Goal: Transaction & Acquisition: Purchase product/service

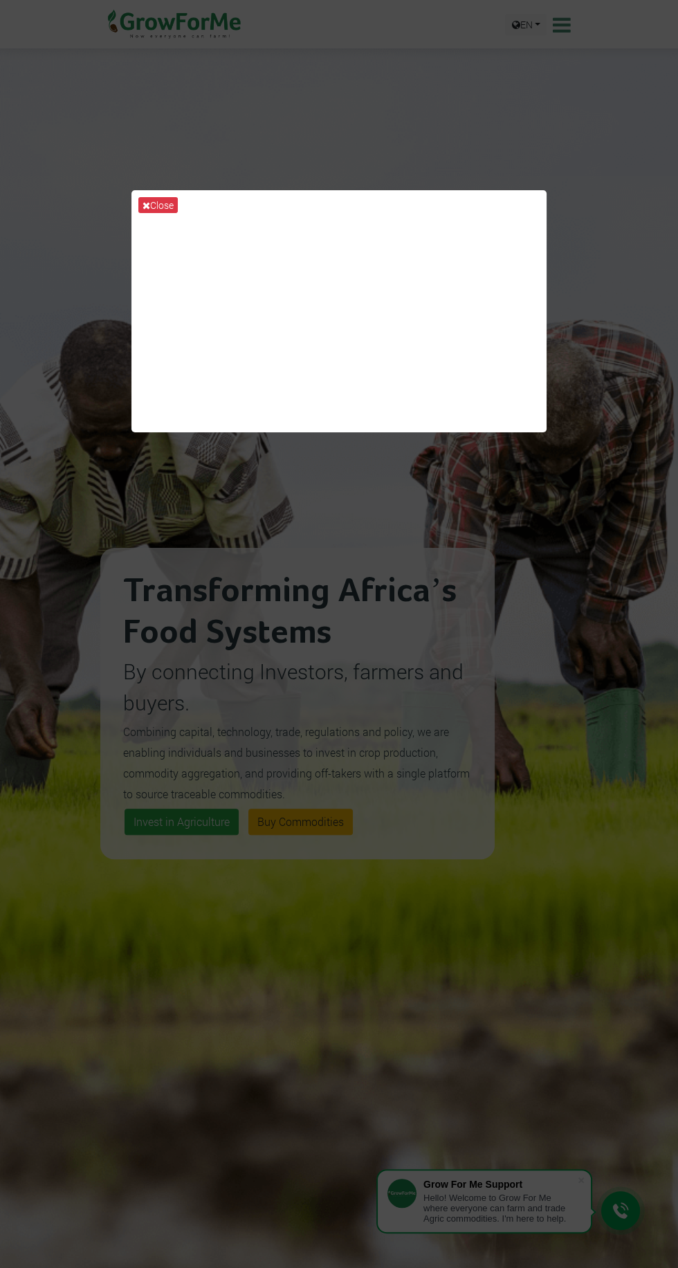
scroll to position [1, 0]
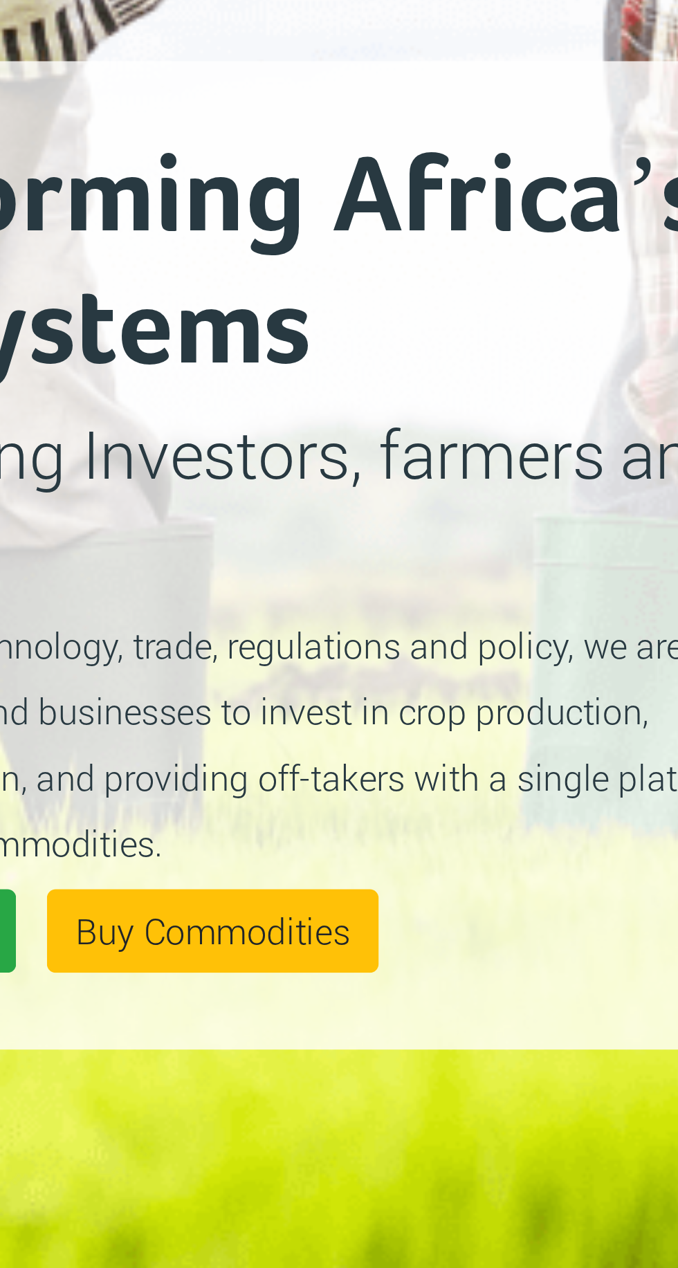
scroll to position [3, 0]
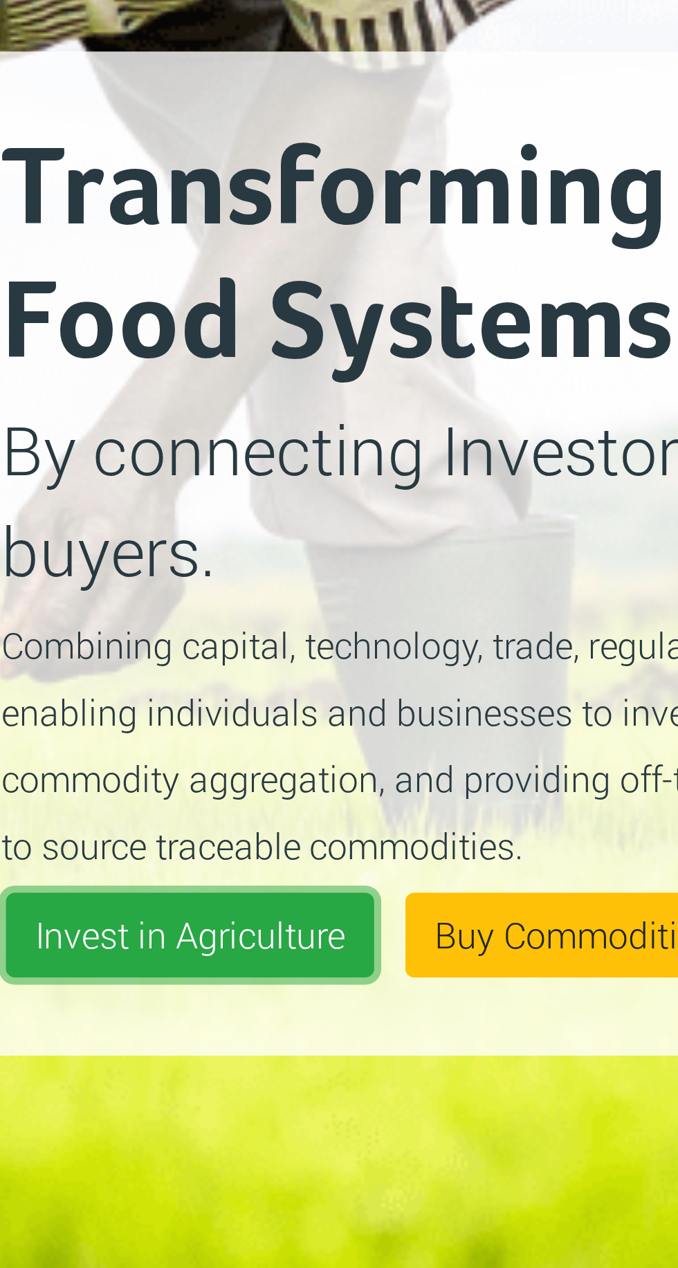
click at [184, 812] on link "Invest in Agriculture" at bounding box center [182, 818] width 114 height 26
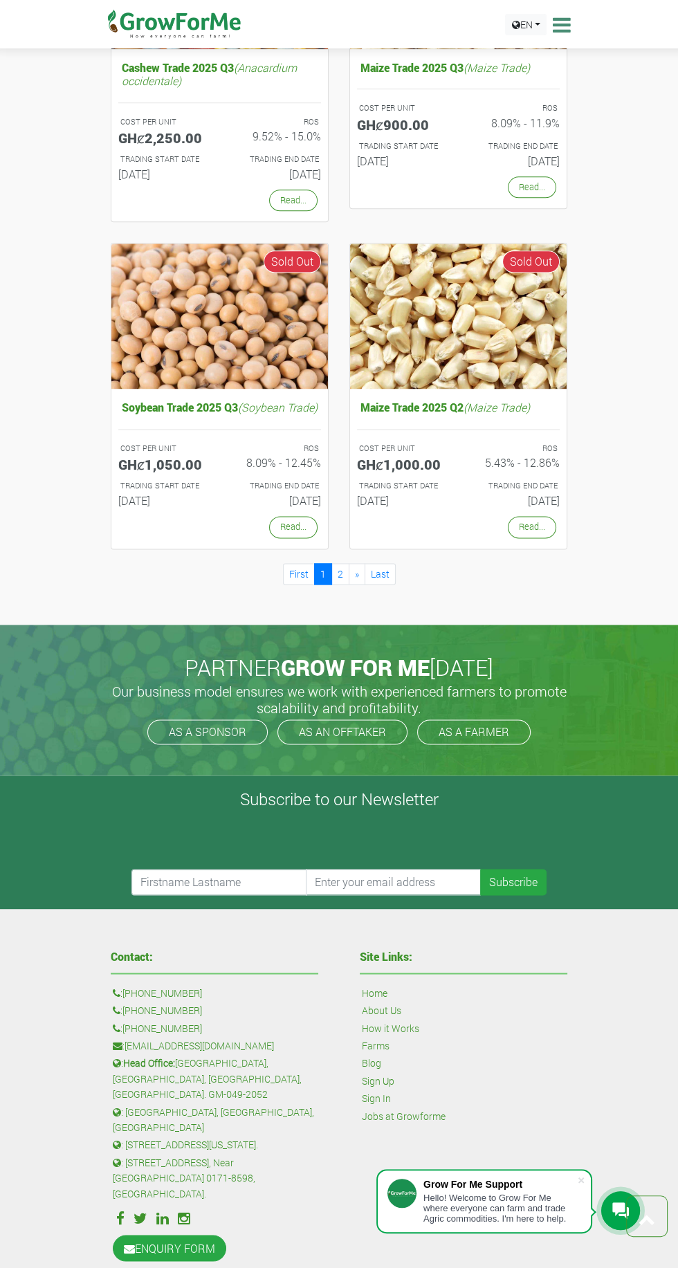
scroll to position [1679, 0]
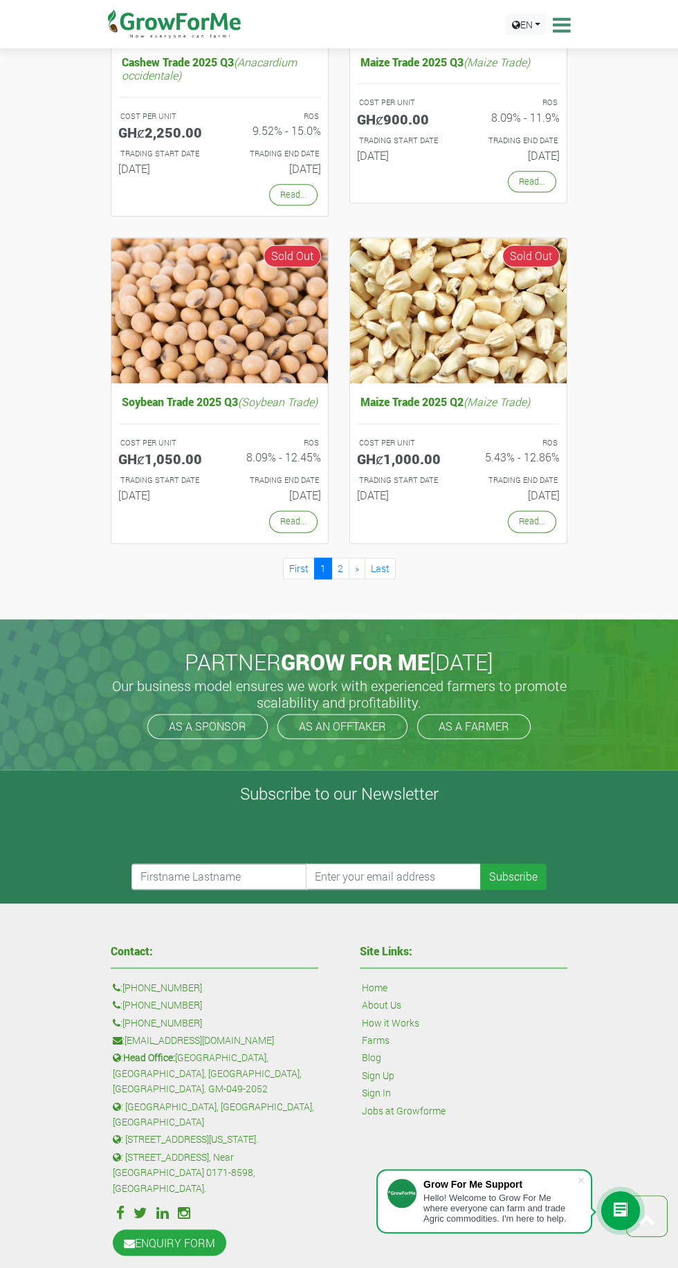
click at [526, 1224] on div "Hello! Welcome to Grow For Me where everyone can farm and trade Agric commoditi…" at bounding box center [500, 1208] width 154 height 31
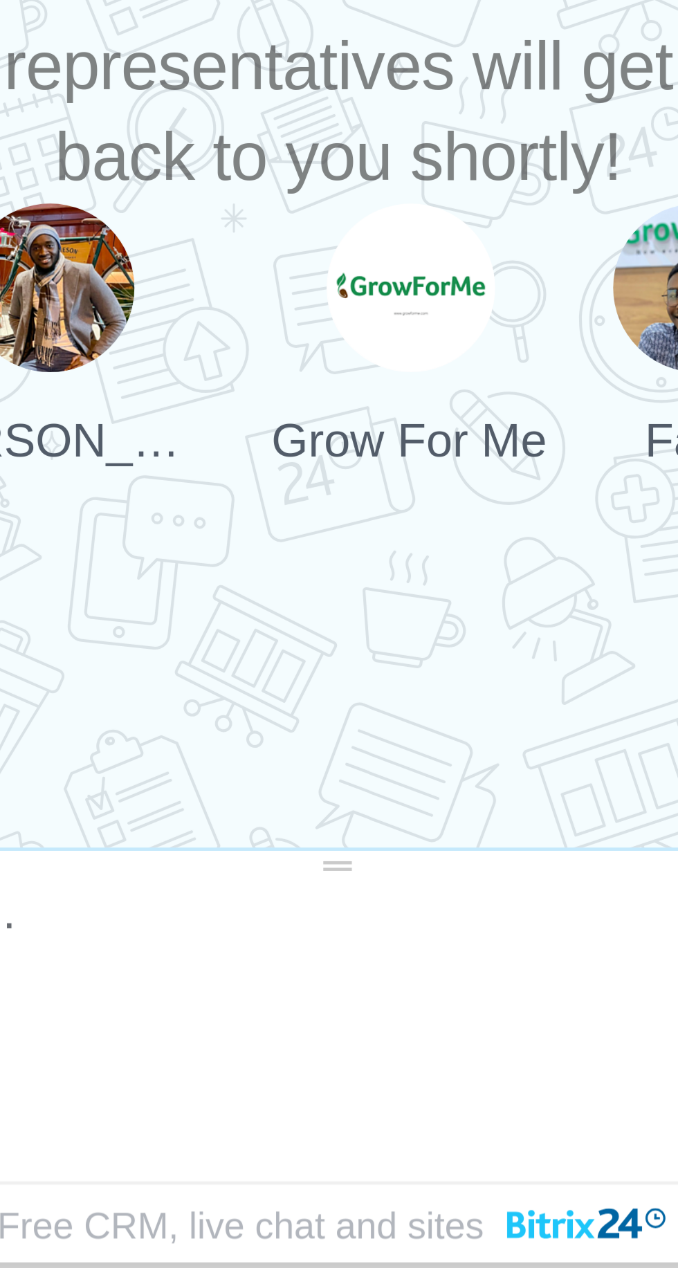
scroll to position [1809, 0]
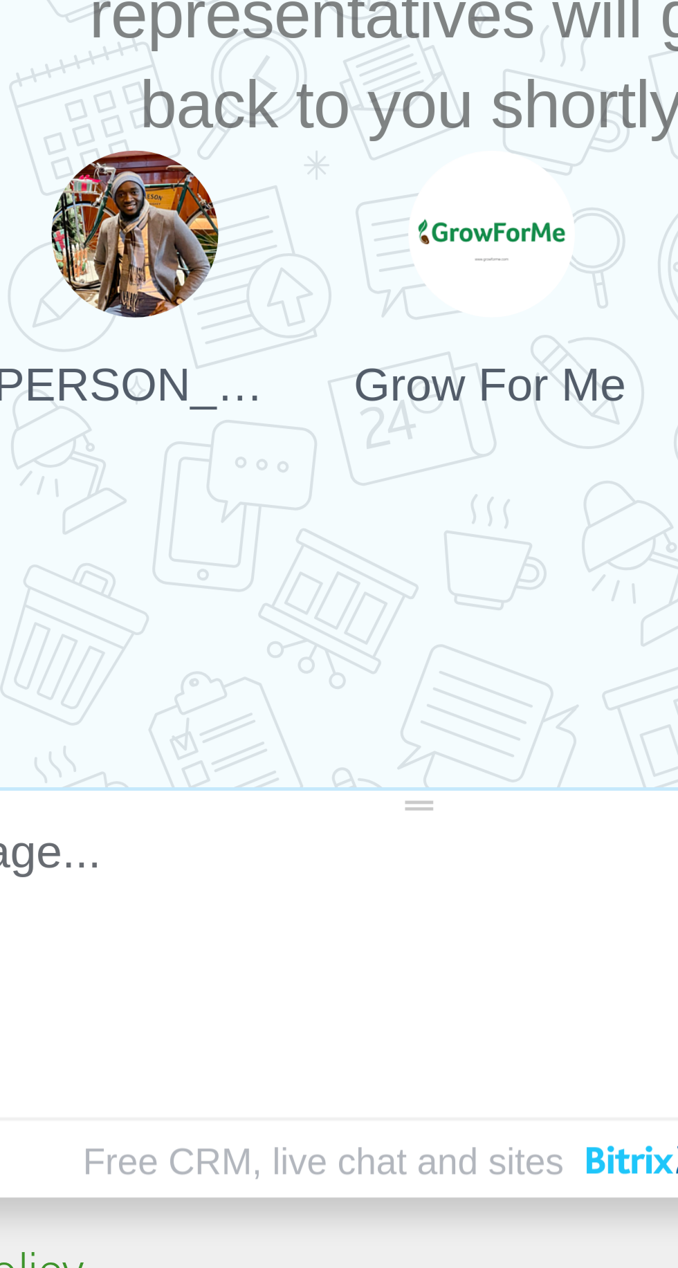
click at [489, 973] on div at bounding box center [506, 978] width 35 height 35
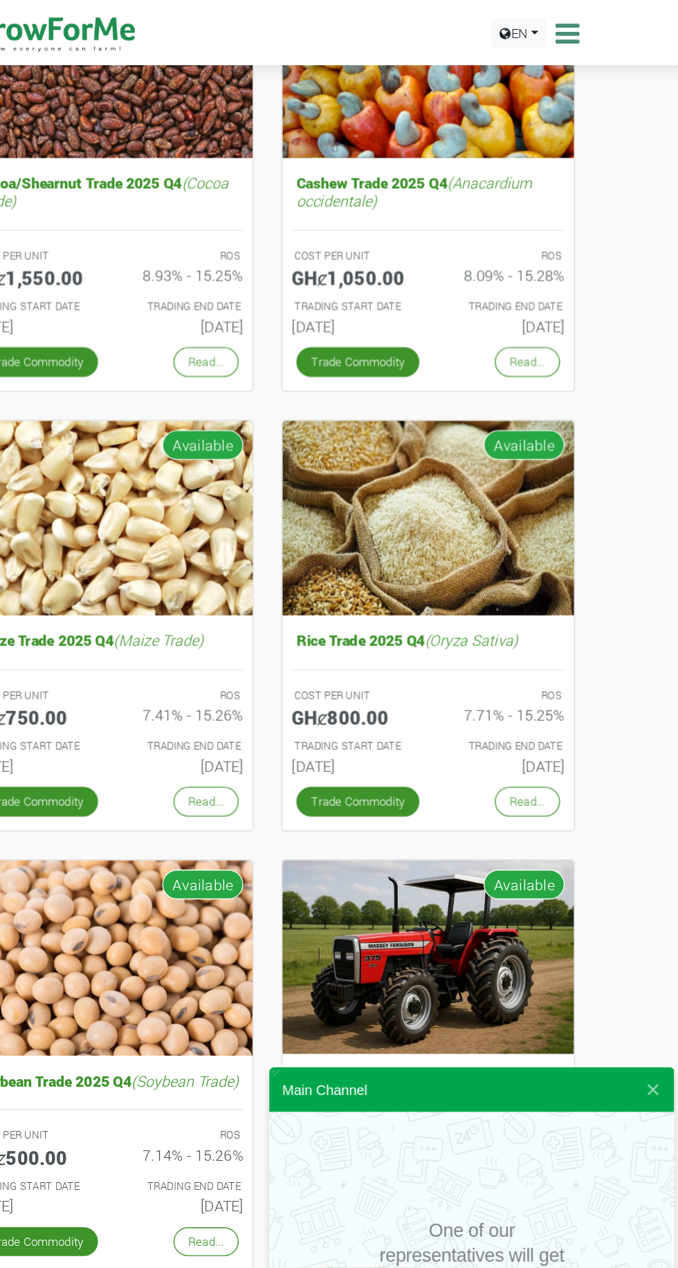
scroll to position [0, 0]
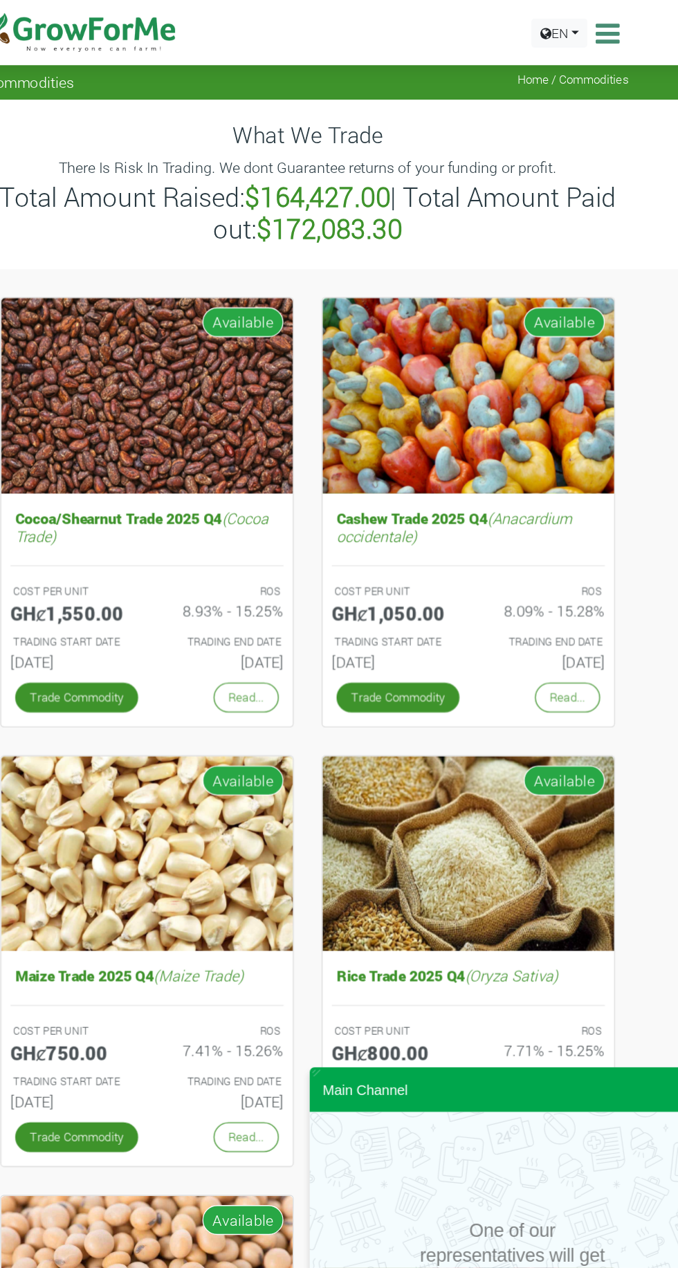
click at [302, 516] on link "Read..." at bounding box center [293, 517] width 48 height 21
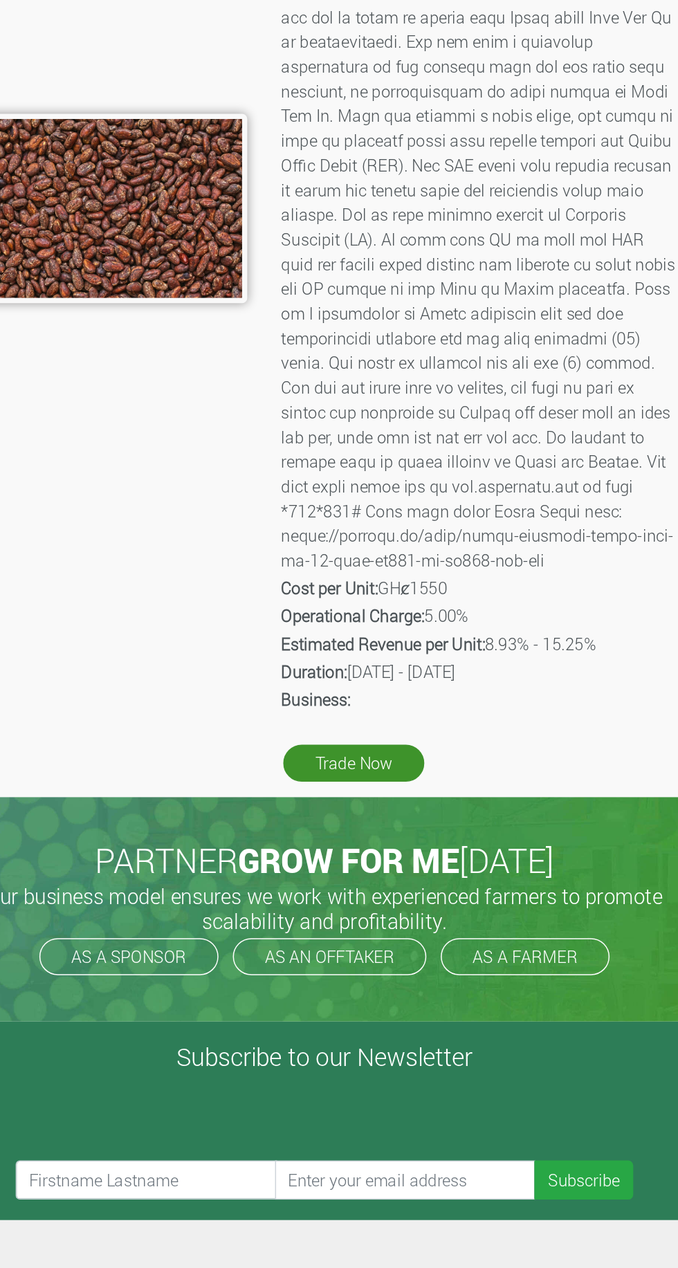
click at [368, 756] on link "Trade Now" at bounding box center [358, 743] width 95 height 25
